Goal: Information Seeking & Learning: Learn about a topic

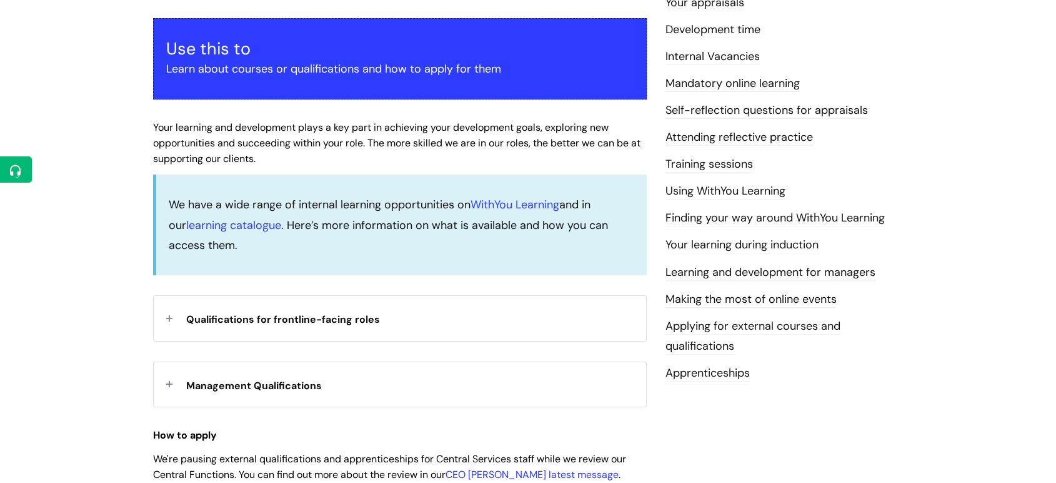
scroll to position [228, 0]
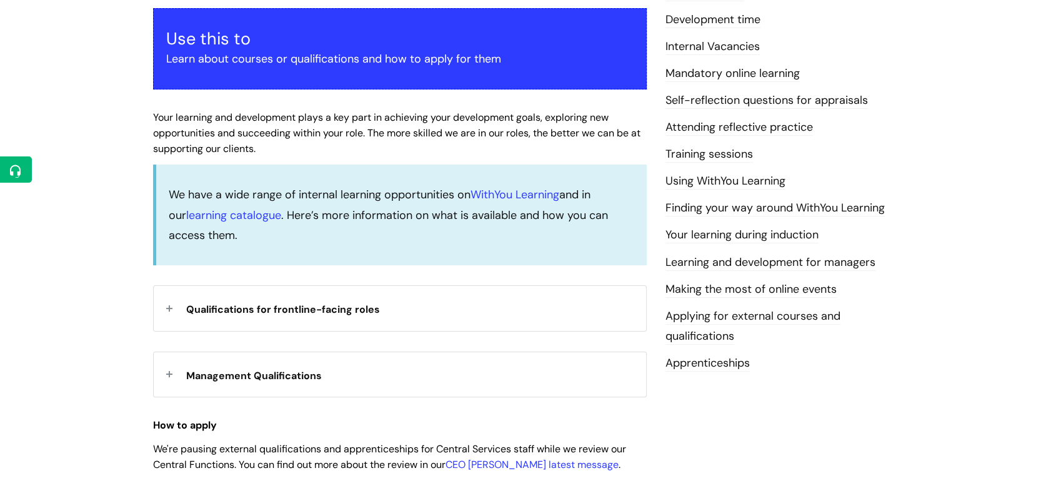
click at [170, 305] on div "Qualifications for frontline-facing roles" at bounding box center [400, 308] width 493 height 44
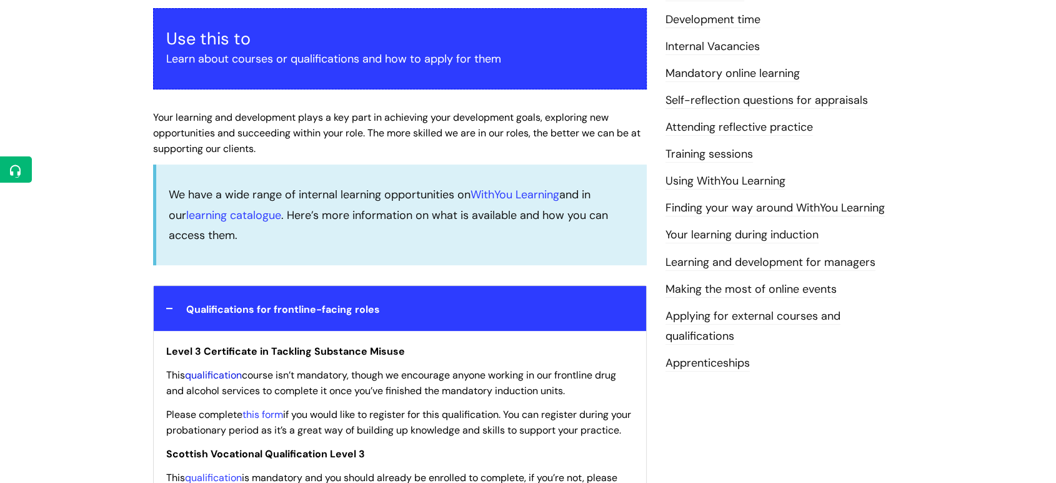
click at [212, 371] on link "qualification" at bounding box center [213, 374] width 57 height 13
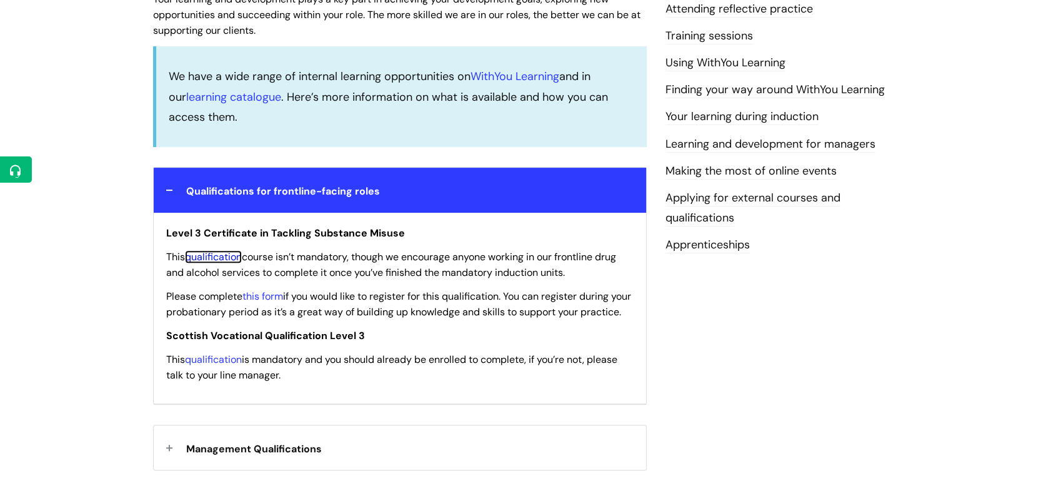
scroll to position [348, 0]
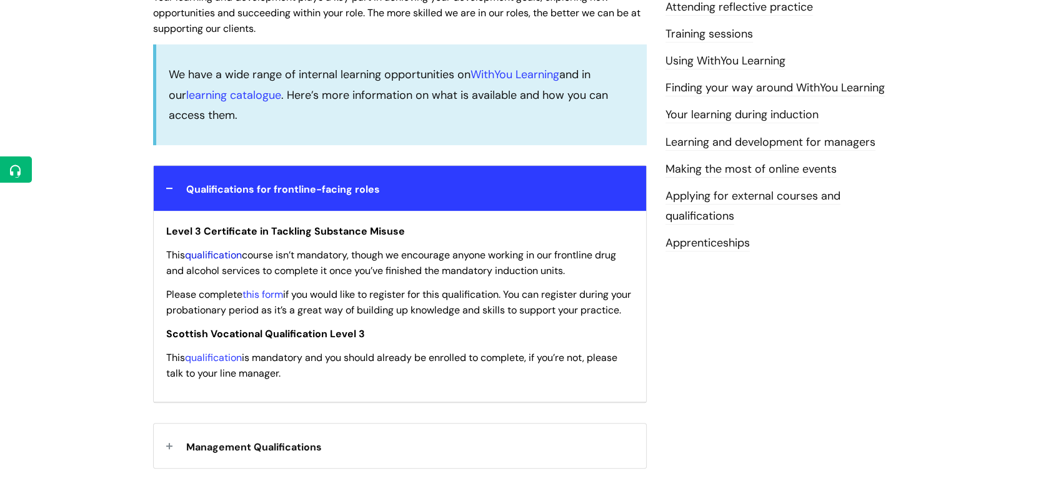
click at [221, 255] on link "qualification" at bounding box center [213, 254] width 57 height 13
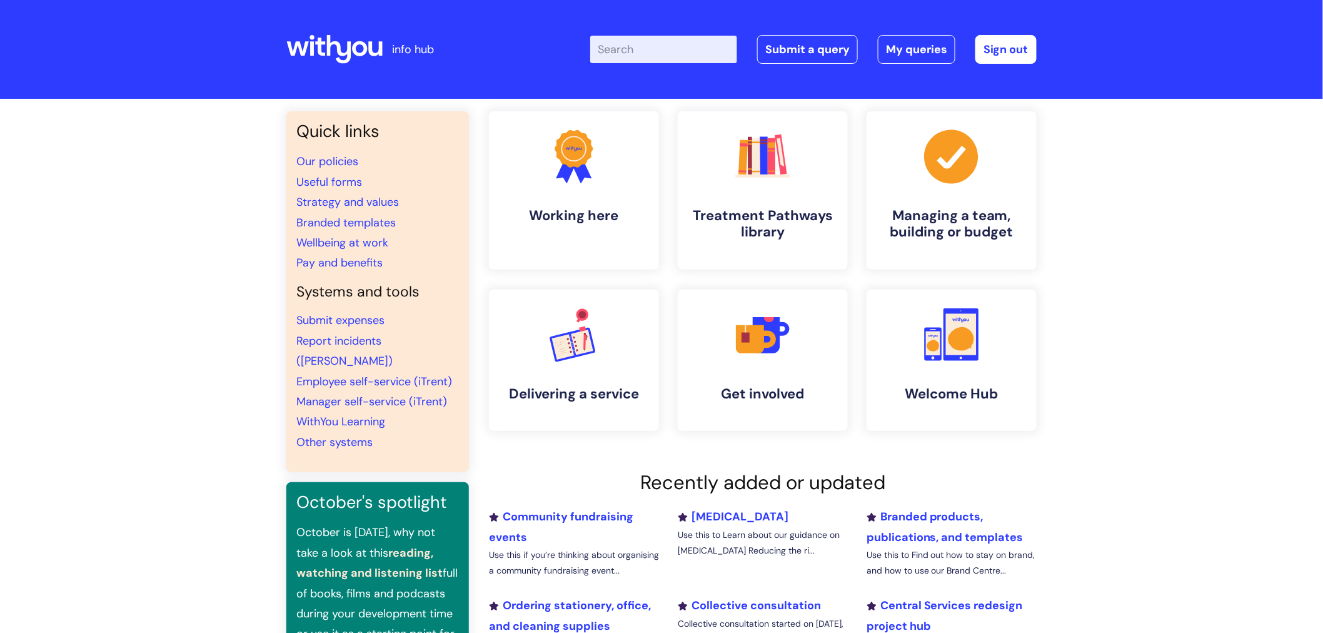
click at [673, 41] on input "Enter your search term here..." at bounding box center [663, 50] width 147 height 28
type input "policies"
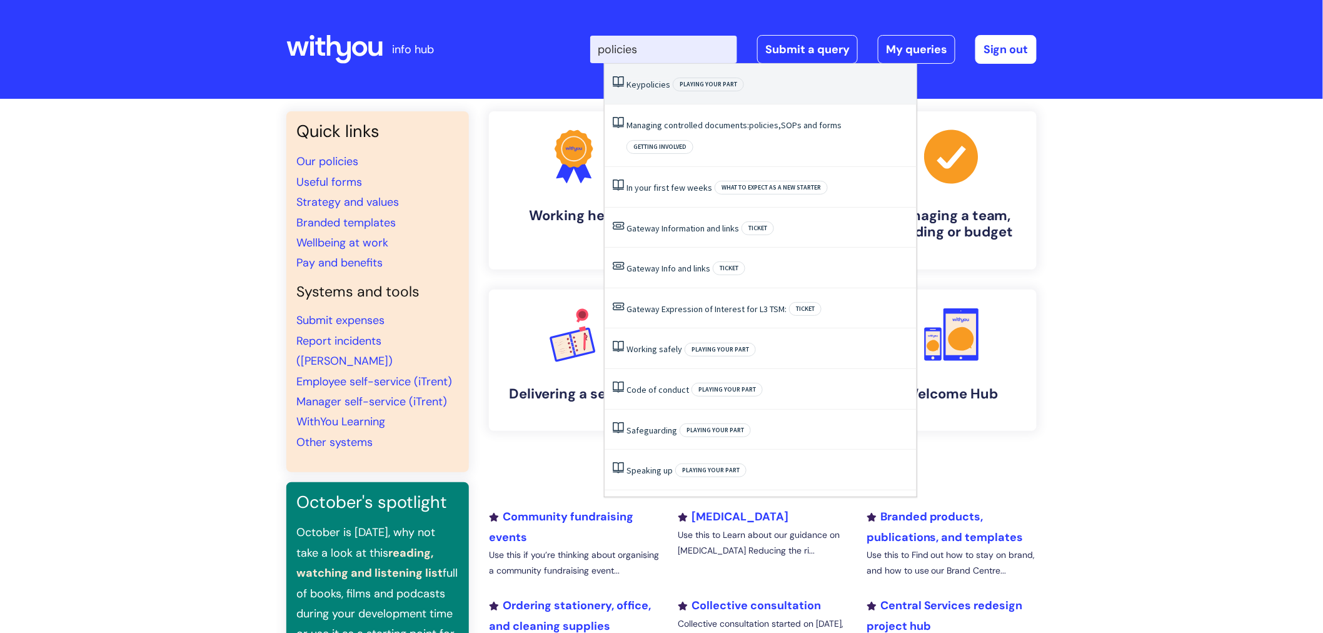
click at [647, 84] on span "policies" at bounding box center [655, 84] width 29 height 11
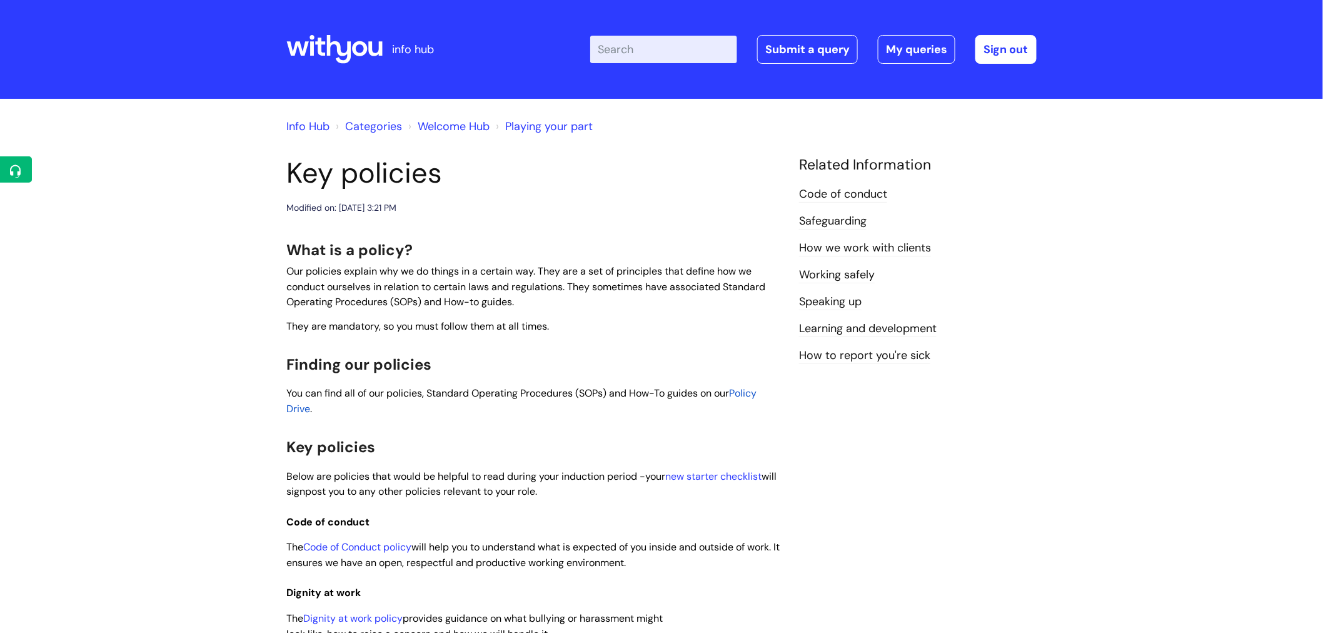
click at [753, 390] on span "Policy Drive" at bounding box center [521, 400] width 470 height 29
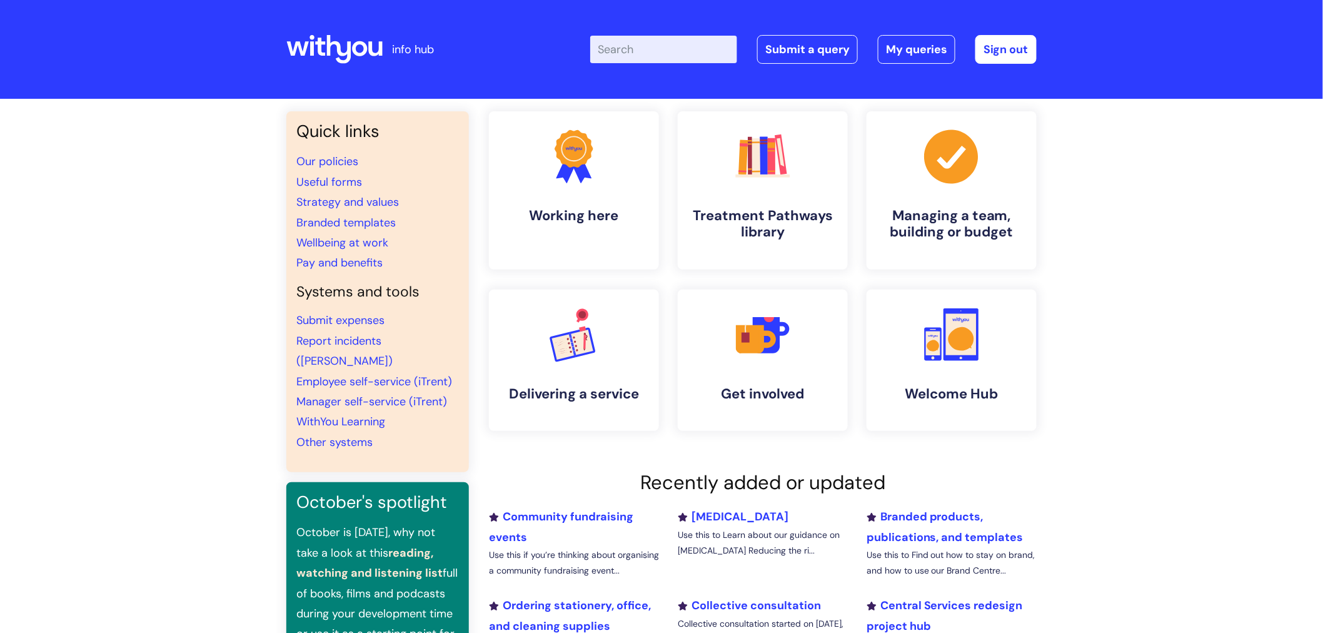
click at [660, 54] on input "Enter your search term here..." at bounding box center [663, 50] width 147 height 28
type input "policies"
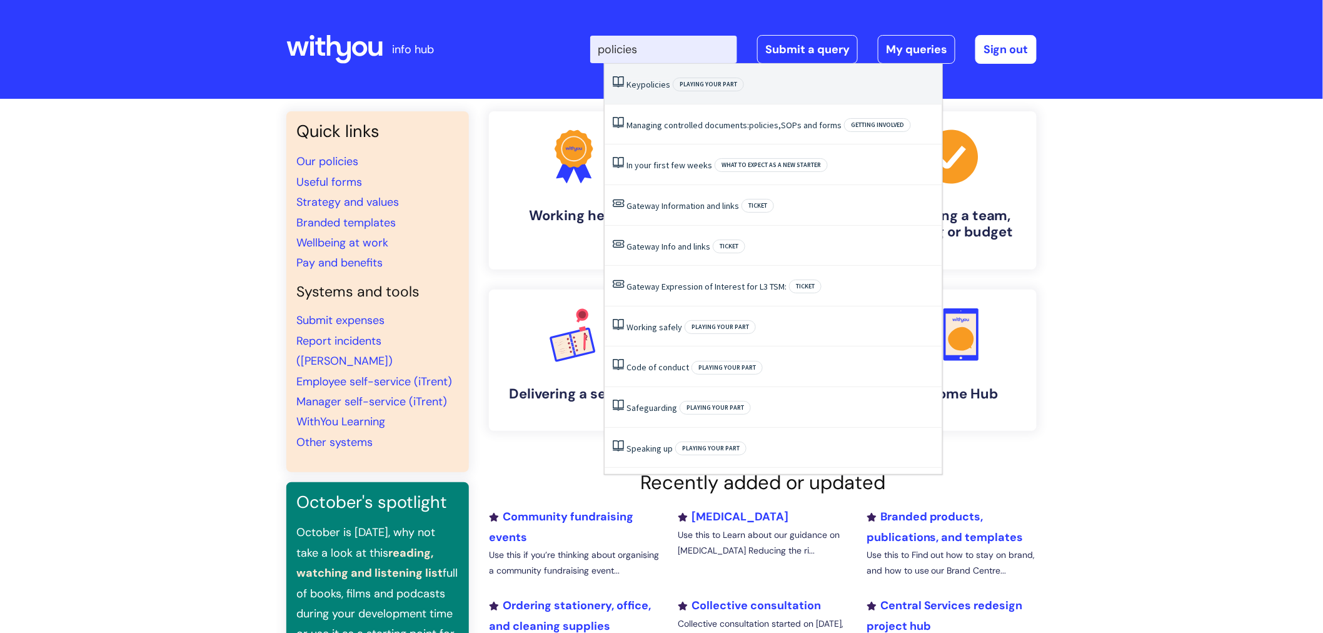
click at [661, 83] on span "policies" at bounding box center [655, 84] width 29 height 11
